Goal: Find specific page/section: Find specific page/section

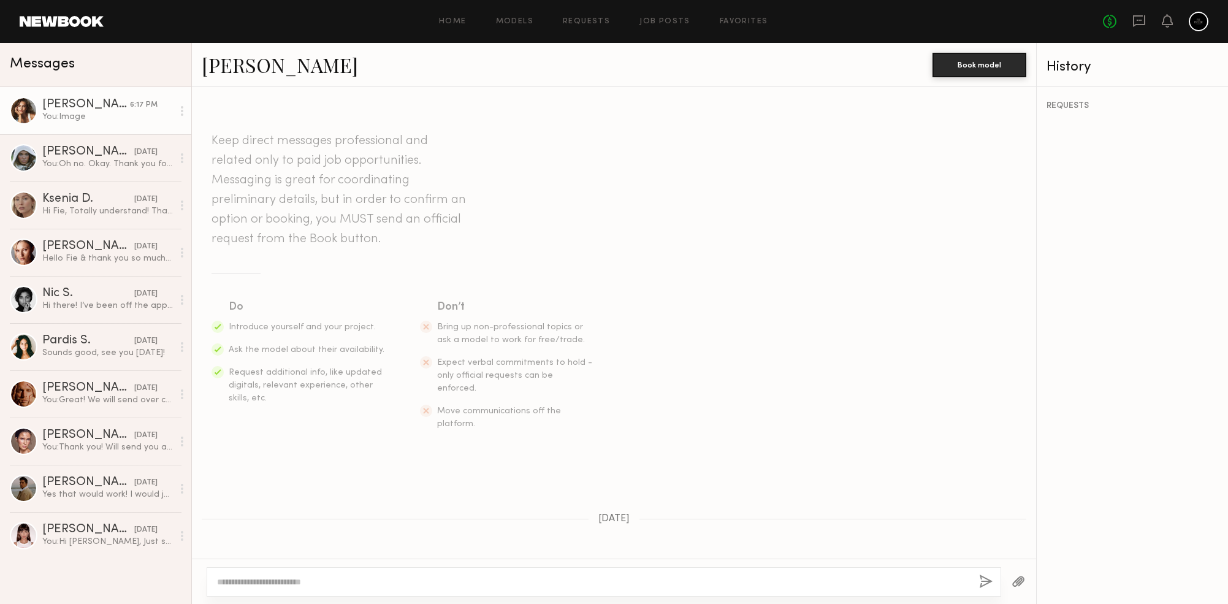
scroll to position [3320, 0]
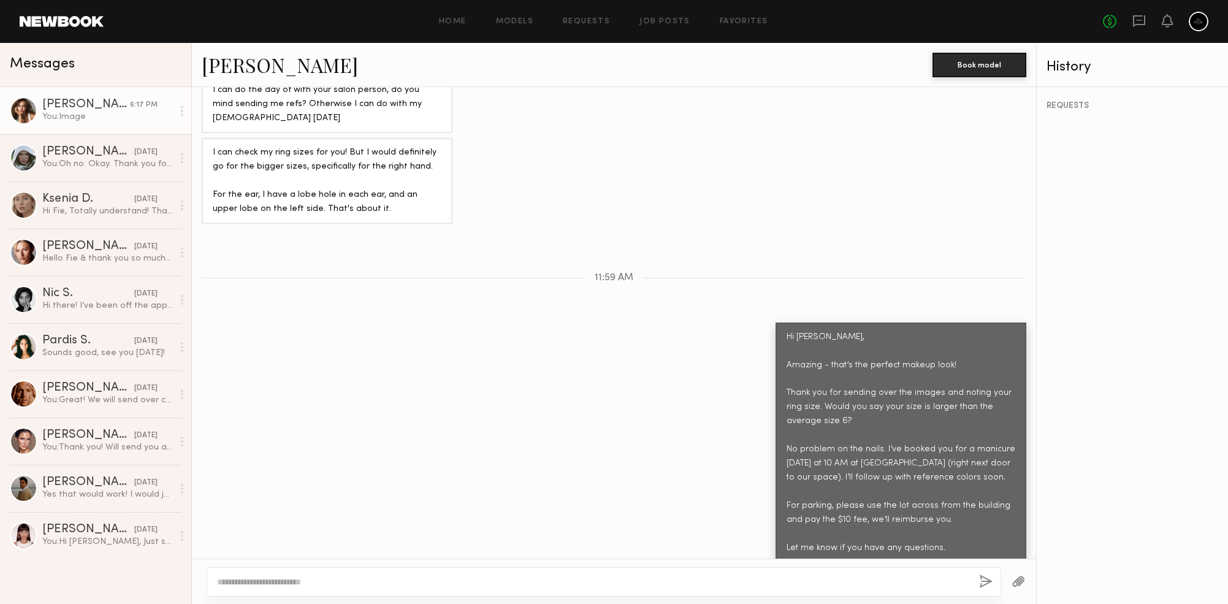
click at [263, 64] on link "[PERSON_NAME]" at bounding box center [280, 65] width 156 height 26
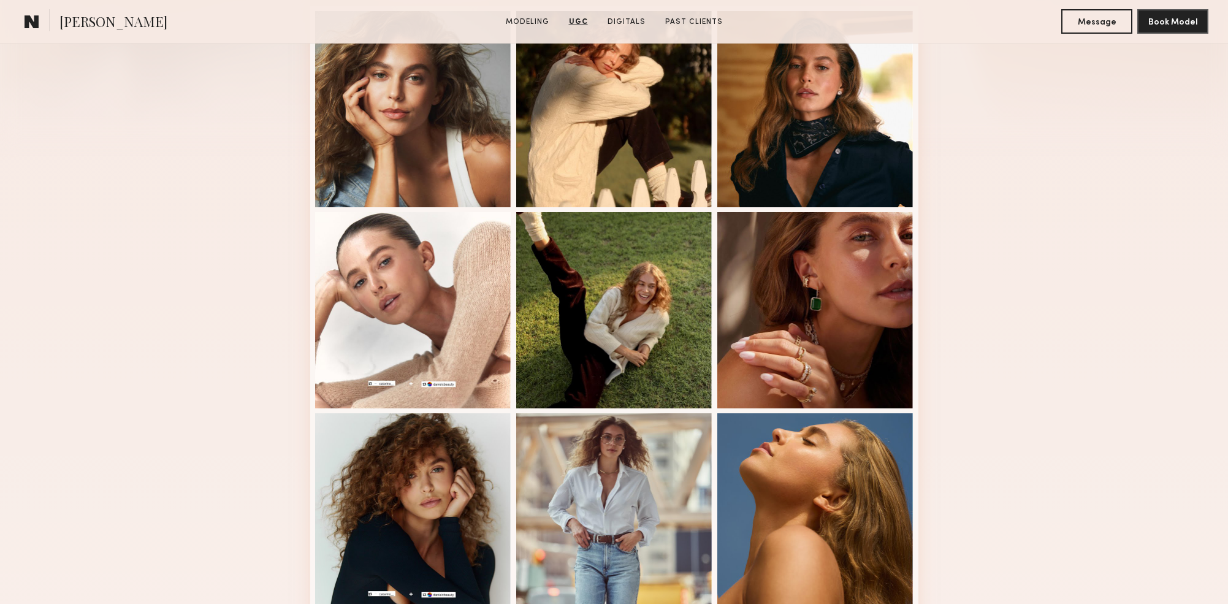
scroll to position [351, 0]
click at [440, 510] on div at bounding box center [413, 511] width 196 height 196
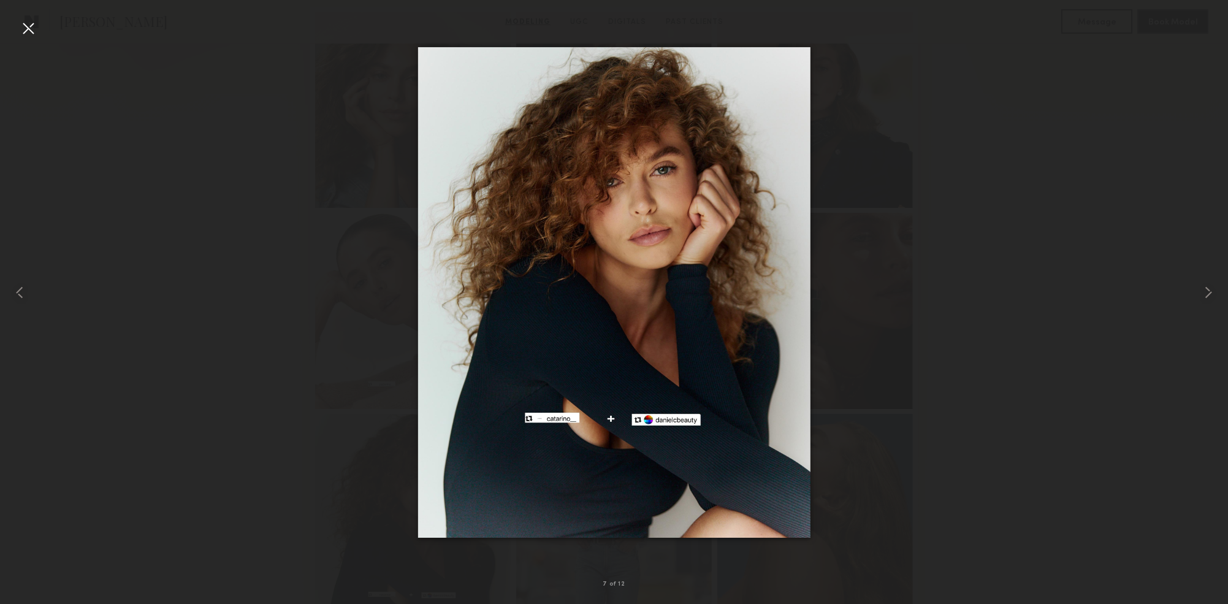
click at [207, 398] on div at bounding box center [614, 292] width 1228 height 545
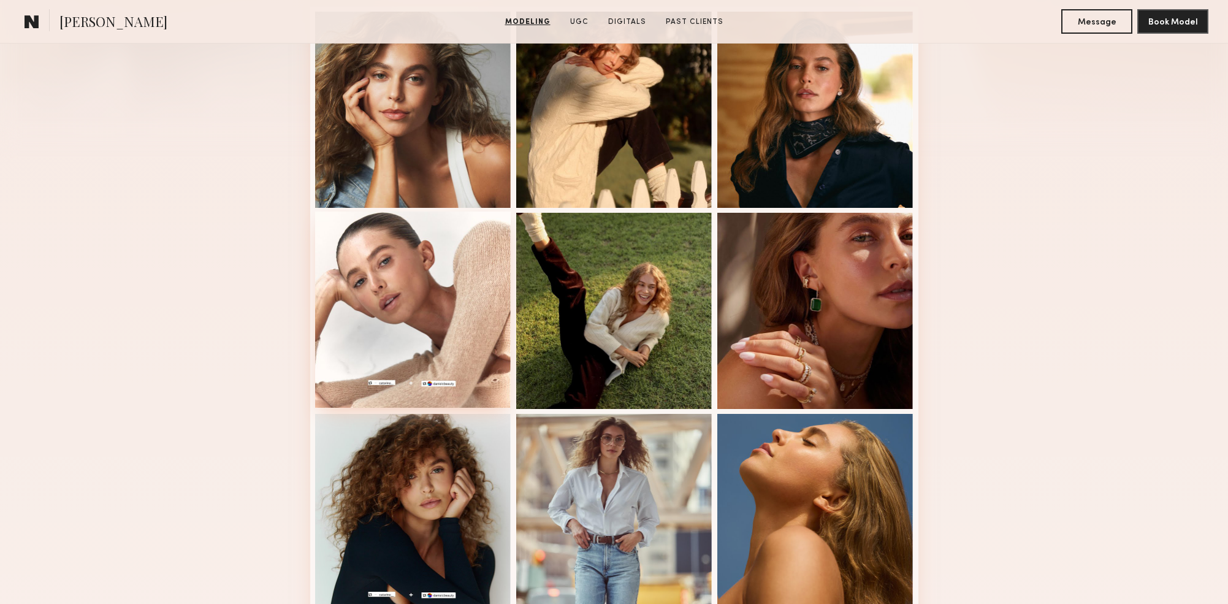
click at [370, 283] on div at bounding box center [413, 310] width 196 height 196
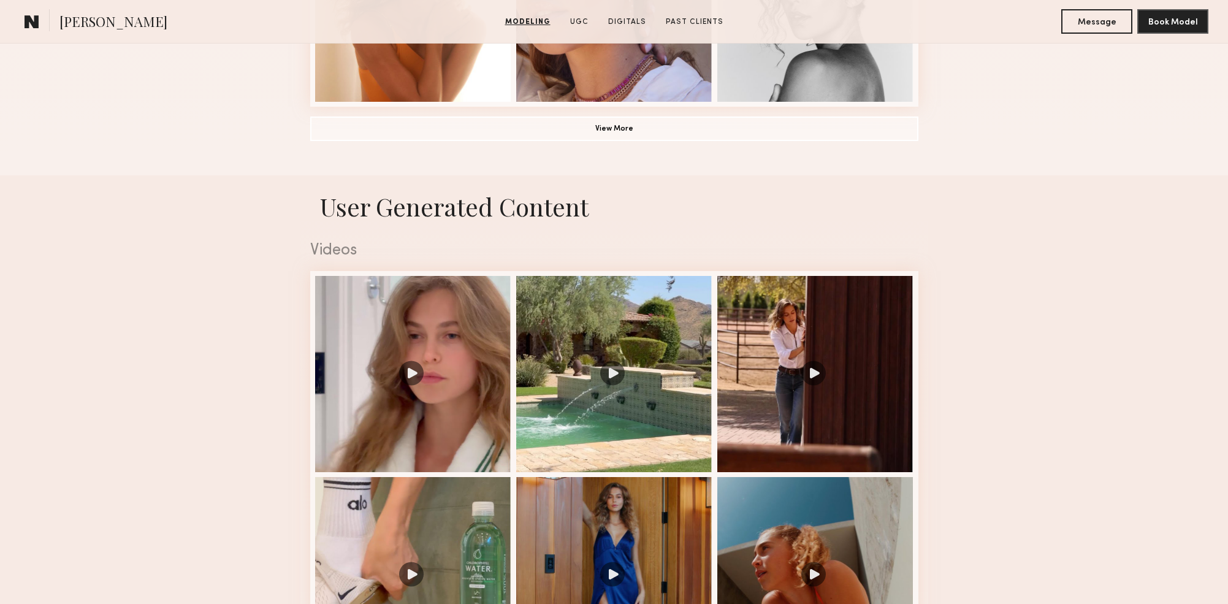
scroll to position [1066, 0]
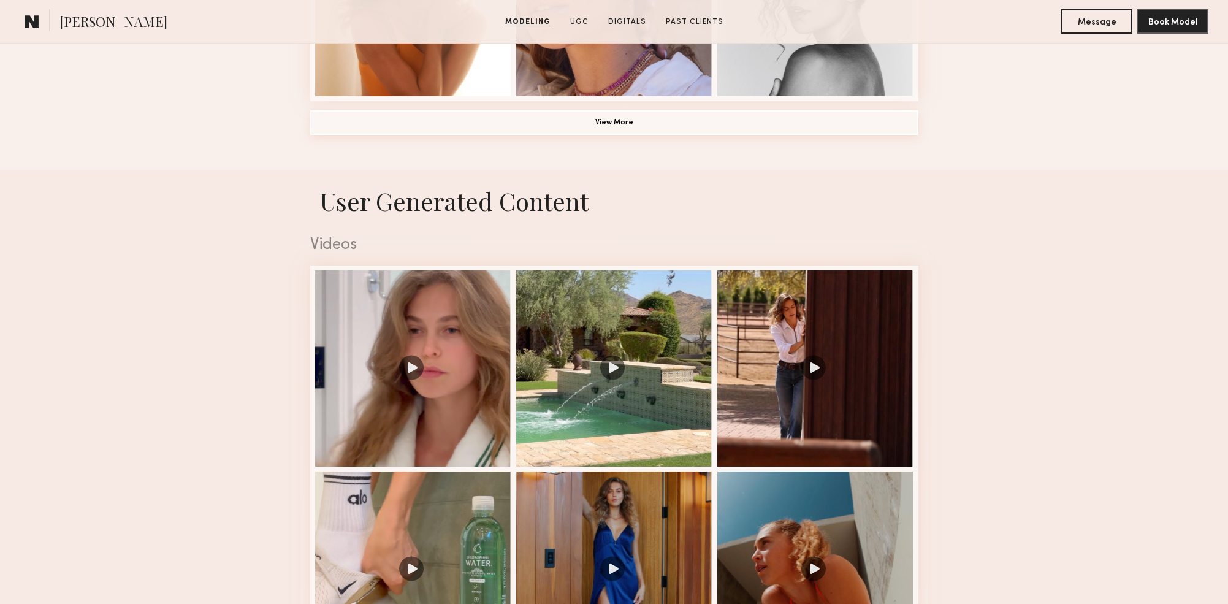
click at [631, 125] on button "View More" at bounding box center [614, 122] width 608 height 25
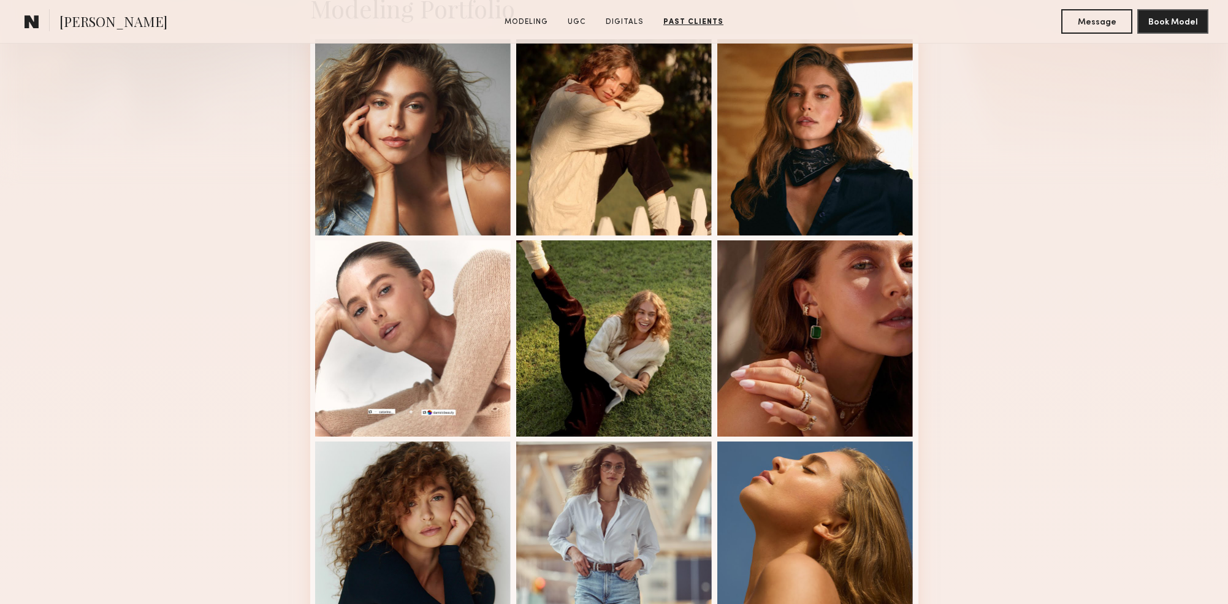
scroll to position [0, 0]
